Goal: Navigation & Orientation: Go to known website

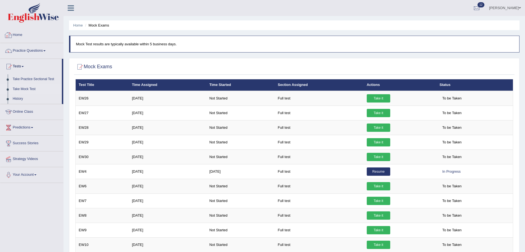
click at [18, 34] on link "Home" at bounding box center [31, 34] width 63 height 14
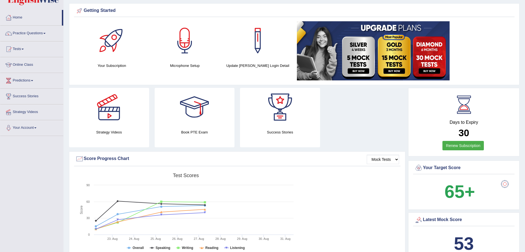
scroll to position [15, 0]
